Goal: Obtain resource: Download file/media

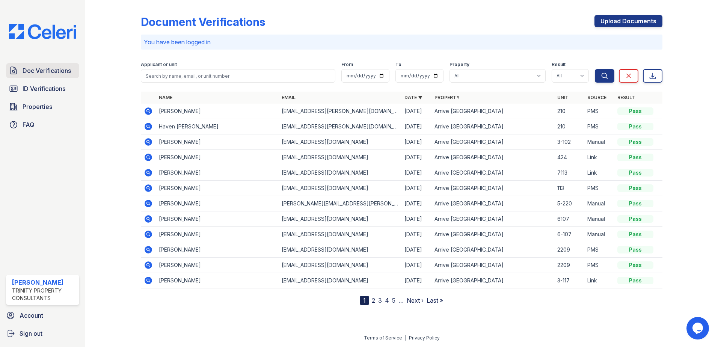
click at [42, 76] on link "Doc Verifications" at bounding box center [42, 70] width 73 height 15
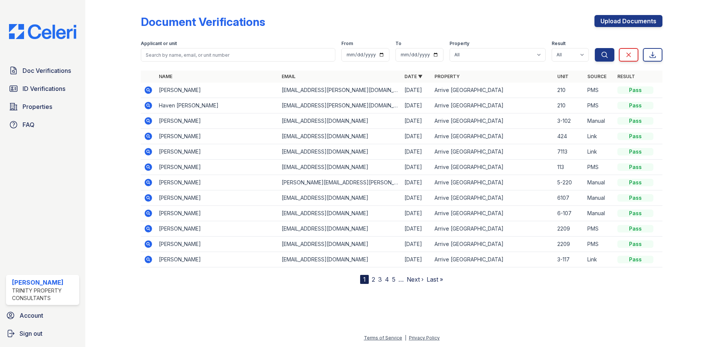
click at [148, 214] on icon at bounding box center [148, 213] width 2 height 2
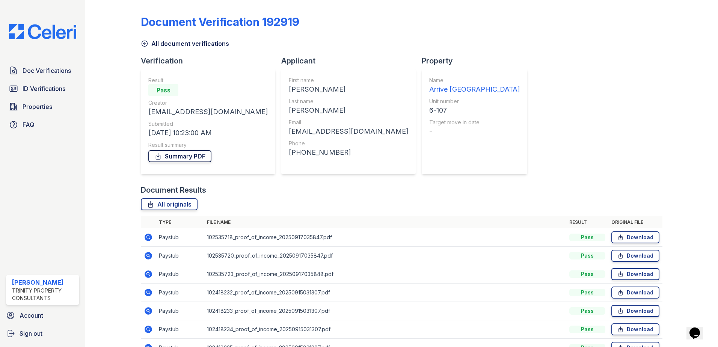
click at [202, 156] on link "Summary PDF" at bounding box center [179, 156] width 63 height 12
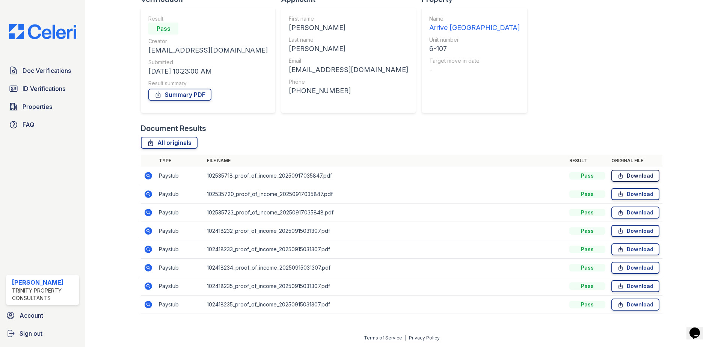
click at [646, 175] on link "Download" at bounding box center [635, 176] width 48 height 12
click at [624, 193] on link "Download" at bounding box center [635, 194] width 48 height 12
click at [637, 195] on link "Download" at bounding box center [635, 194] width 48 height 12
click at [637, 212] on link "Download" at bounding box center [635, 212] width 48 height 12
click at [631, 230] on link "Download" at bounding box center [635, 231] width 48 height 12
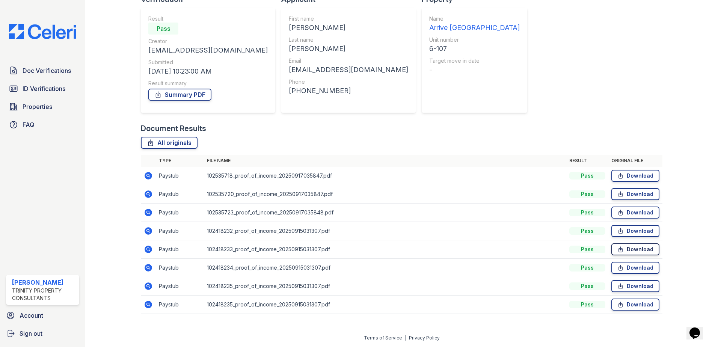
click at [634, 250] on link "Download" at bounding box center [635, 249] width 48 height 12
click at [638, 269] on link "Download" at bounding box center [635, 268] width 48 height 12
click at [644, 289] on link "Download" at bounding box center [635, 286] width 48 height 12
click at [621, 303] on link "Download" at bounding box center [635, 304] width 48 height 12
click at [44, 75] on link "Doc Verifications" at bounding box center [42, 70] width 73 height 15
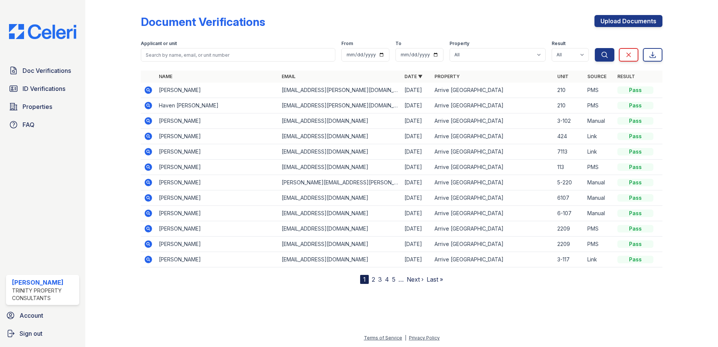
click at [146, 200] on icon at bounding box center [149, 198] width 8 height 8
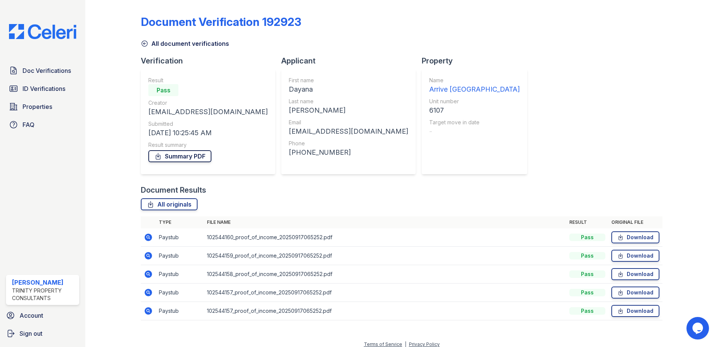
click at [202, 157] on link "Summary PDF" at bounding box center [179, 156] width 63 height 12
click at [641, 239] on link "Download" at bounding box center [635, 237] width 48 height 12
click at [640, 255] on link "Download" at bounding box center [635, 256] width 48 height 12
click at [643, 273] on link "Download" at bounding box center [635, 274] width 48 height 12
click at [637, 293] on link "Download" at bounding box center [635, 292] width 48 height 12
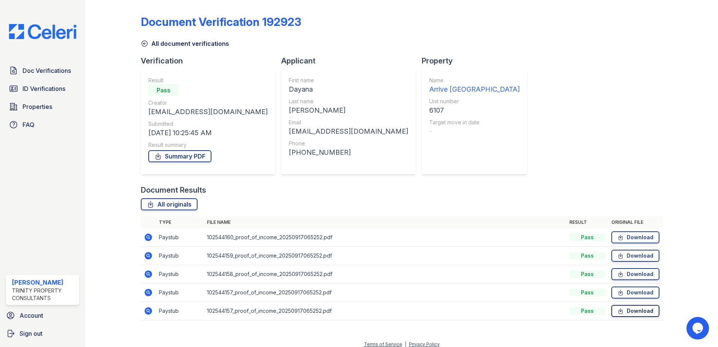
click at [621, 312] on link "Download" at bounding box center [635, 311] width 48 height 12
click at [24, 86] on span "ID Verifications" at bounding box center [44, 88] width 43 height 9
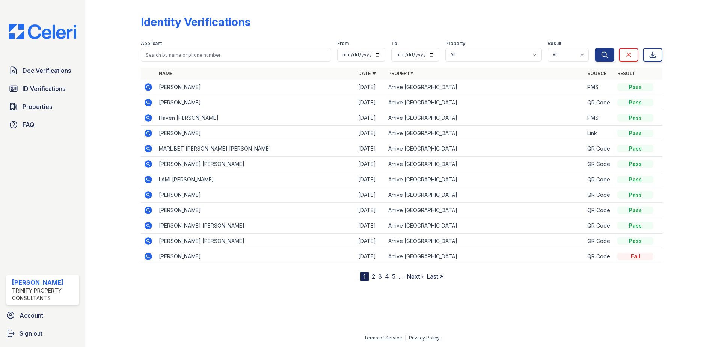
click at [374, 277] on link "2" at bounding box center [373, 277] width 3 height 8
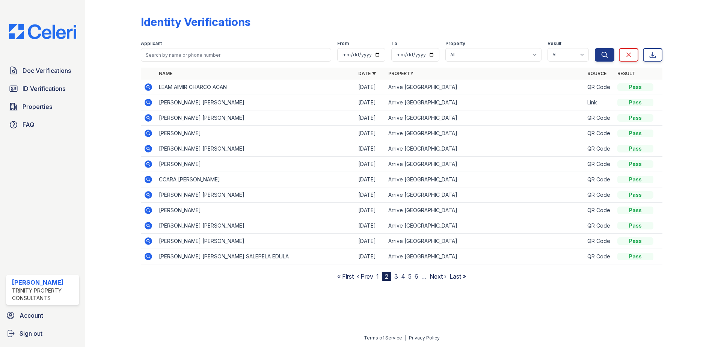
click at [149, 102] on icon at bounding box center [148, 102] width 9 height 9
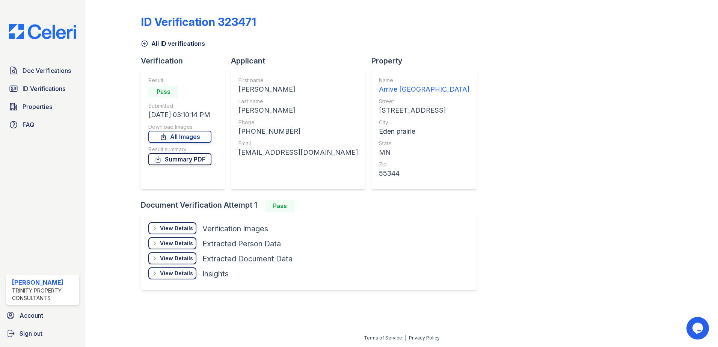
click at [181, 159] on link "Summary PDF" at bounding box center [179, 159] width 63 height 12
click at [188, 139] on link "All Images" at bounding box center [179, 137] width 63 height 12
click at [36, 86] on span "ID Verifications" at bounding box center [44, 88] width 43 height 9
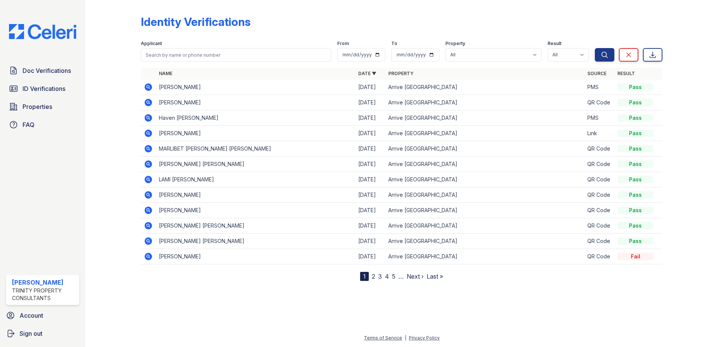
click at [374, 279] on link "2" at bounding box center [373, 277] width 3 height 8
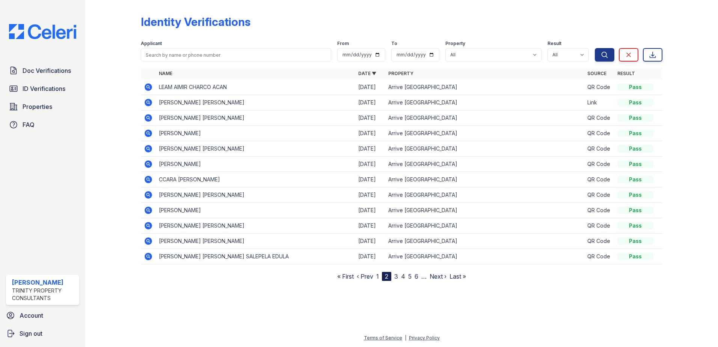
click at [145, 133] on icon at bounding box center [149, 134] width 8 height 8
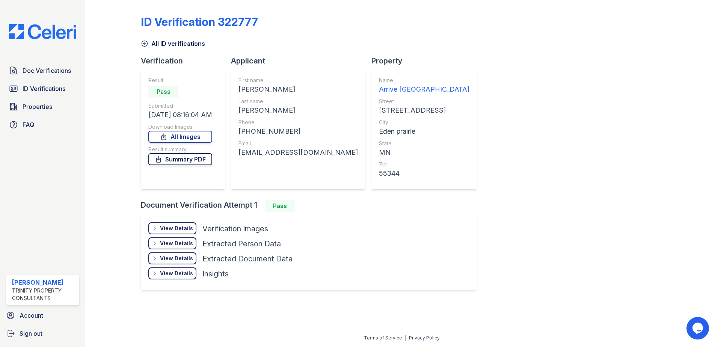
click at [178, 158] on link "Summary PDF" at bounding box center [180, 159] width 64 height 12
click at [187, 127] on div "Download Images" at bounding box center [180, 127] width 64 height 8
click at [185, 131] on link "All Images" at bounding box center [180, 137] width 64 height 12
click at [35, 68] on span "Doc Verifications" at bounding box center [47, 70] width 48 height 9
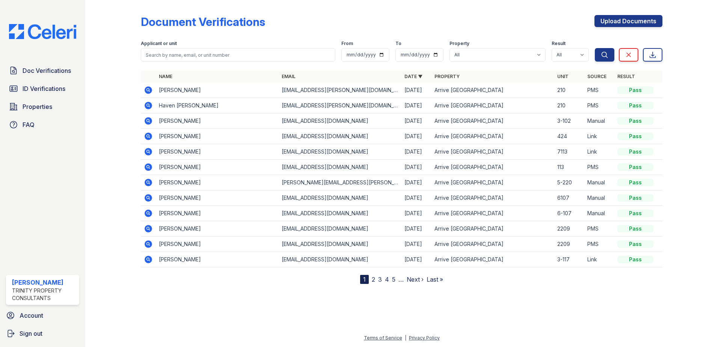
click at [149, 153] on icon at bounding box center [148, 151] width 9 height 9
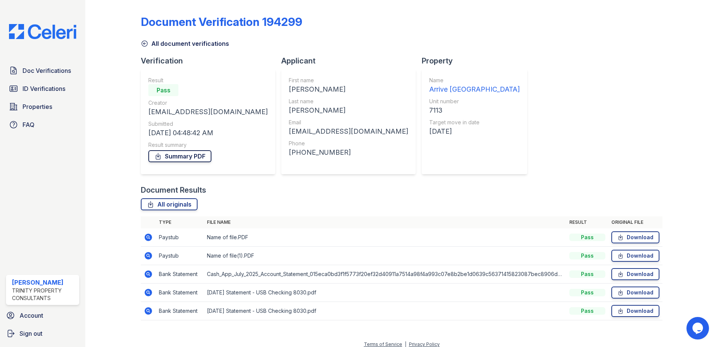
click at [175, 158] on link "Summary PDF" at bounding box center [179, 156] width 63 height 12
